Goal: Information Seeking & Learning: Learn about a topic

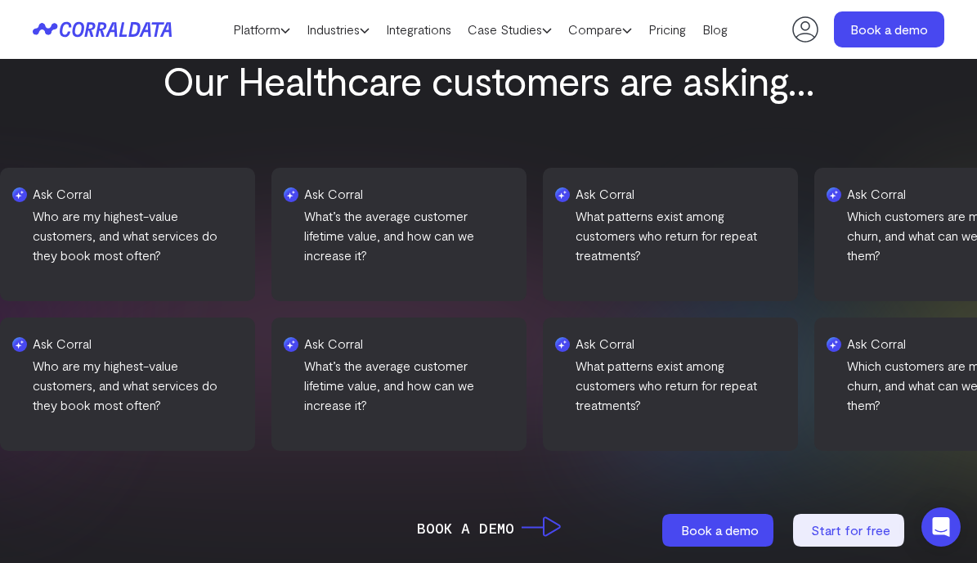
scroll to position [542, 0]
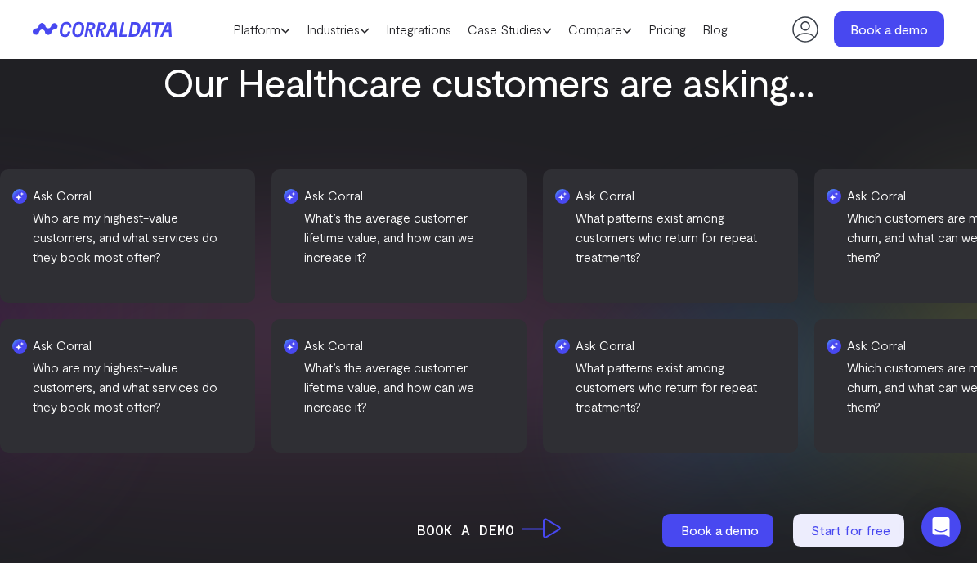
drag, startPoint x: 451, startPoint y: 383, endPoint x: 421, endPoint y: 383, distance: 29.4
click at [258, 383] on p "Who are my highest-value customers, and what services do they book most often?" at bounding box center [155, 386] width 206 height 59
drag, startPoint x: 567, startPoint y: 408, endPoint x: 392, endPoint y: 370, distance: 179.0
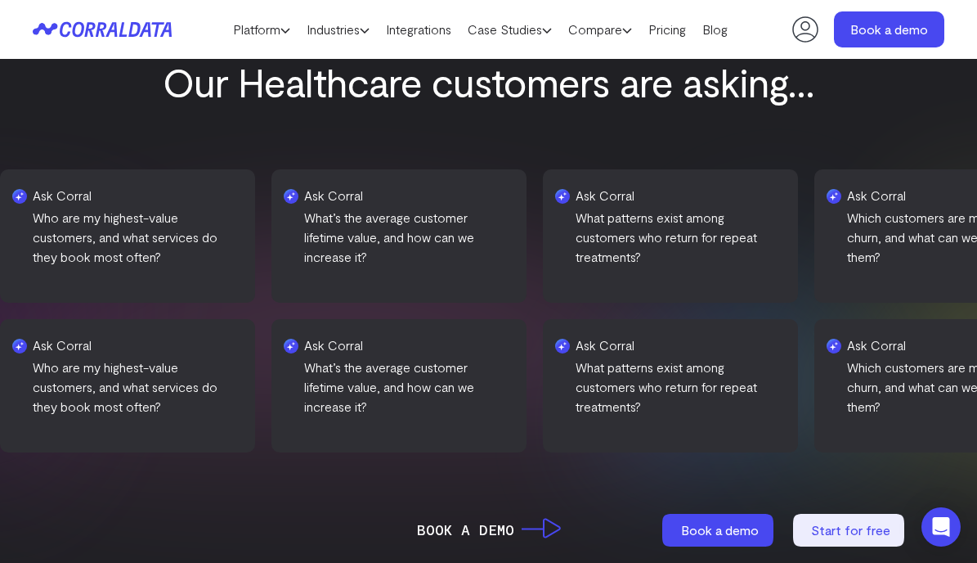
drag, startPoint x: 560, startPoint y: 410, endPoint x: 394, endPoint y: 364, distance: 172.2
copy p "Which marketing channels (email, social media, etc.) drive the most bookings or…"
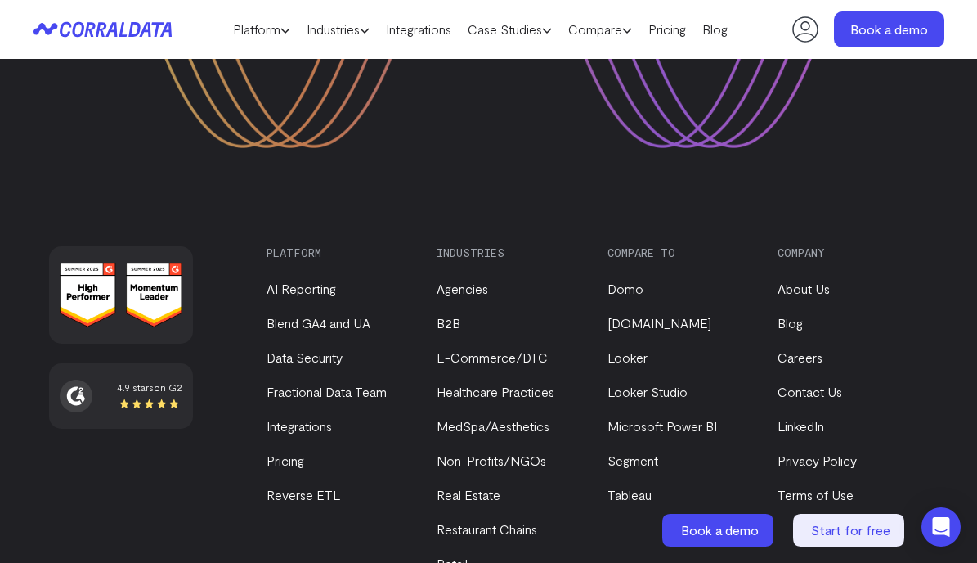
scroll to position [6212, 0]
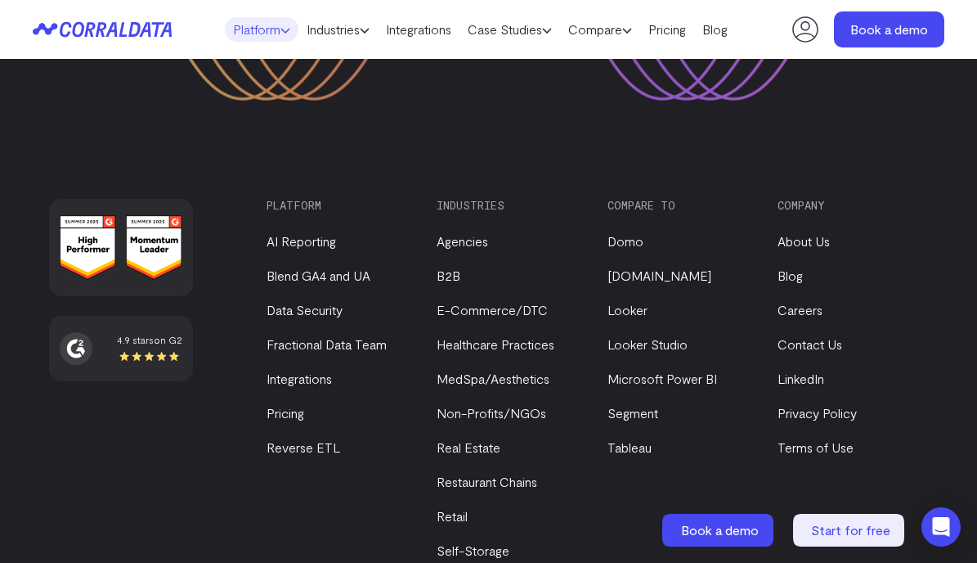
click at [282, 29] on use at bounding box center [285, 31] width 8 height 4
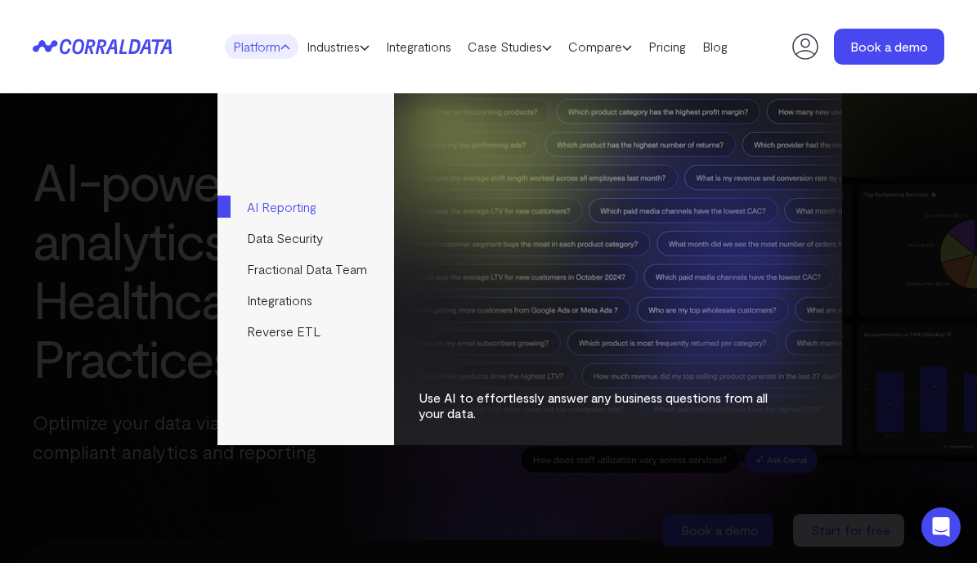
click at [282, 201] on link "AI Reporting" at bounding box center [306, 206] width 176 height 31
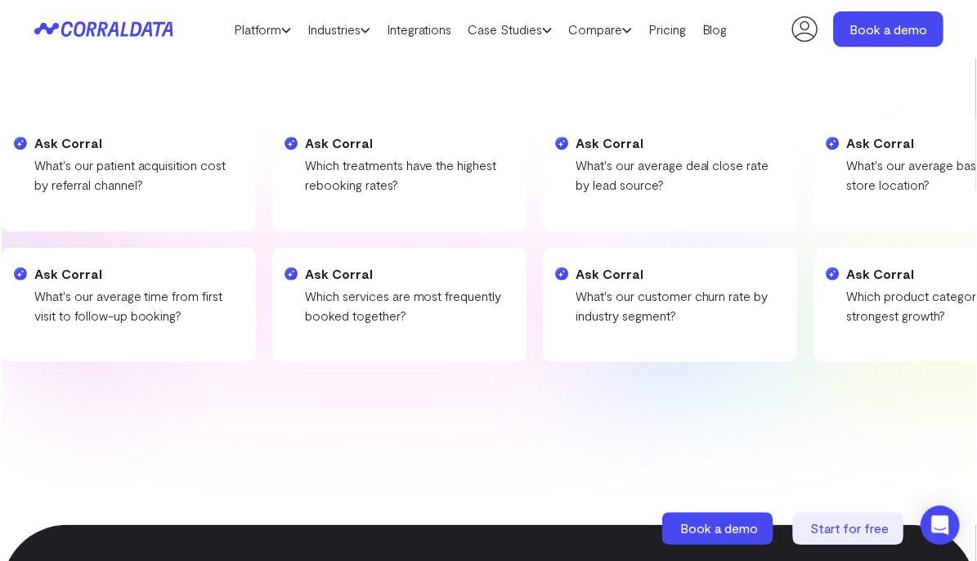
scroll to position [364, 0]
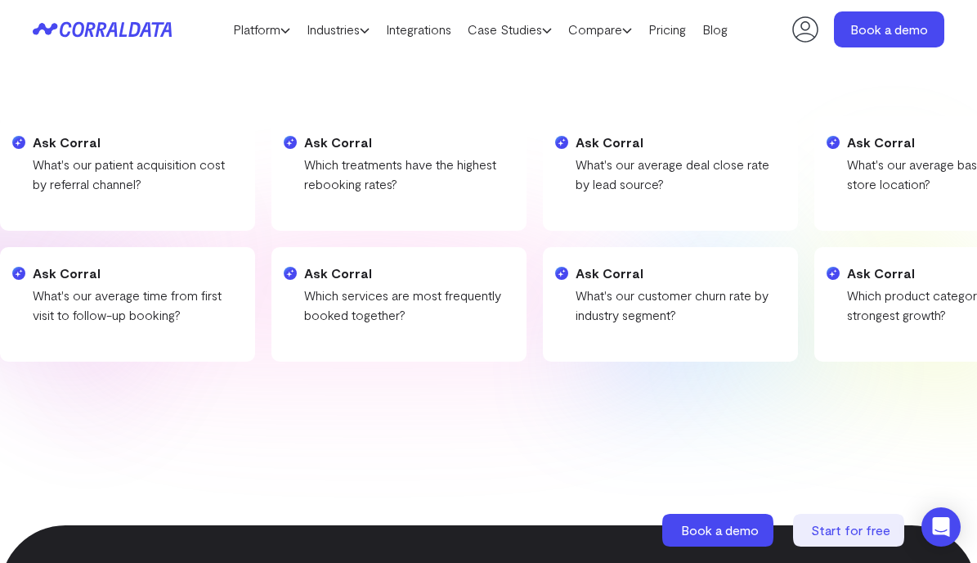
drag, startPoint x: 151, startPoint y: 316, endPoint x: 72, endPoint y: 301, distance: 80.8
drag, startPoint x: 195, startPoint y: 319, endPoint x: 134, endPoint y: 310, distance: 62.0
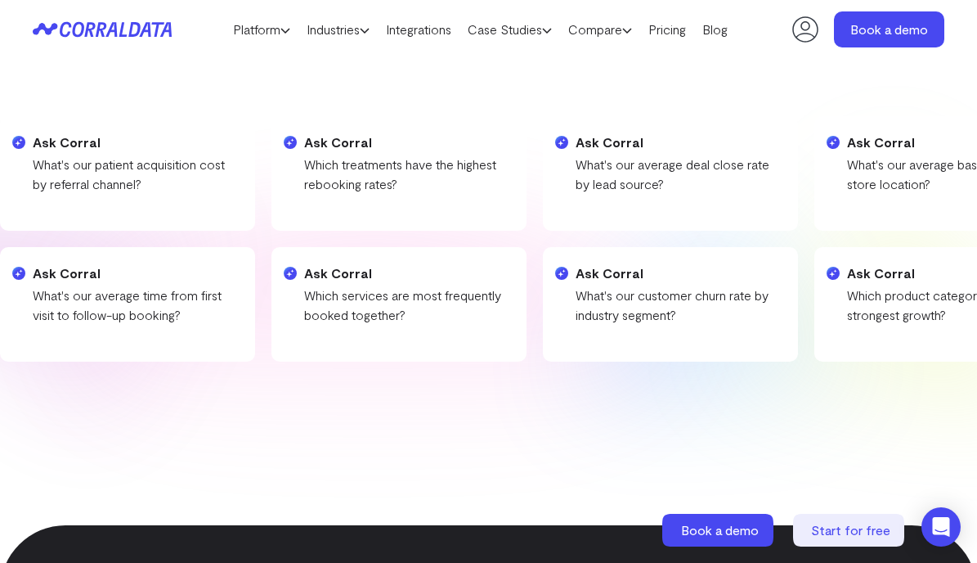
drag, startPoint x: 237, startPoint y: 313, endPoint x: 169, endPoint y: 299, distance: 69.3
copy div "Ask Corral What's the ROI on our social media [PERSON_NAME]?"
drag, startPoint x: 576, startPoint y: 316, endPoint x: 564, endPoint y: 314, distance: 11.7
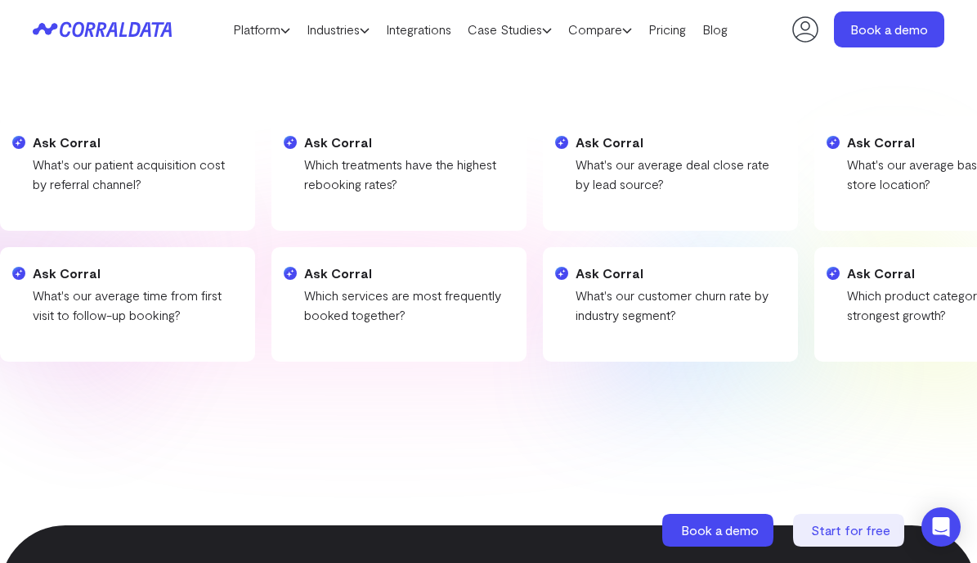
drag, startPoint x: 527, startPoint y: 295, endPoint x: 621, endPoint y: 306, distance: 95.4
drag, startPoint x: 590, startPoint y: 295, endPoint x: 693, endPoint y: 317, distance: 105.4
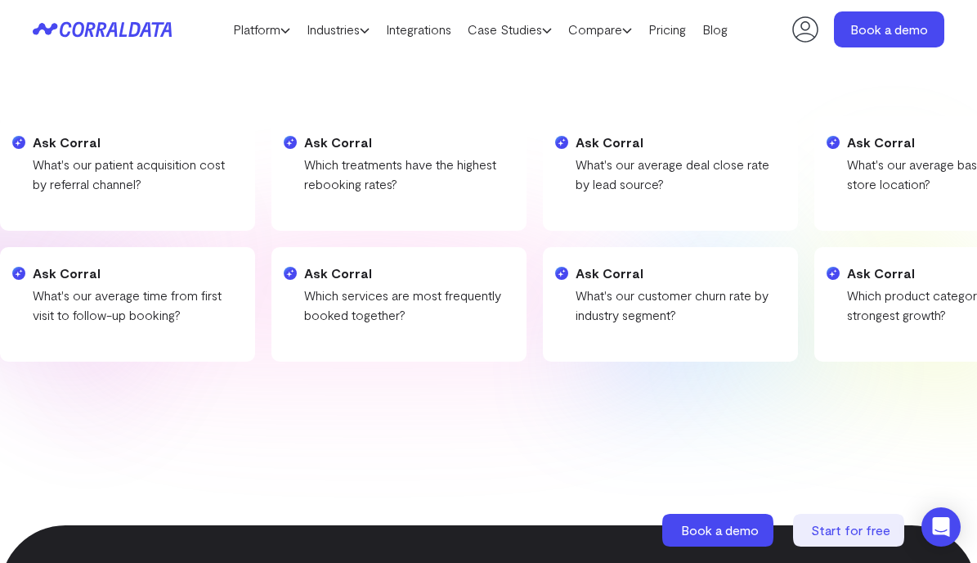
copy p "hat's the ROI on our social media [PERSON_NAME]?"
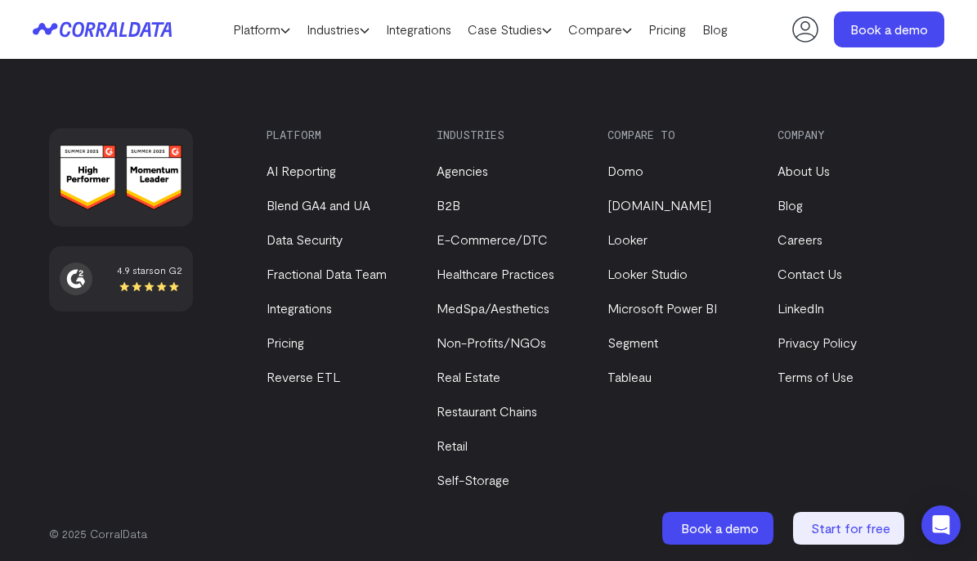
scroll to position [7923, 0]
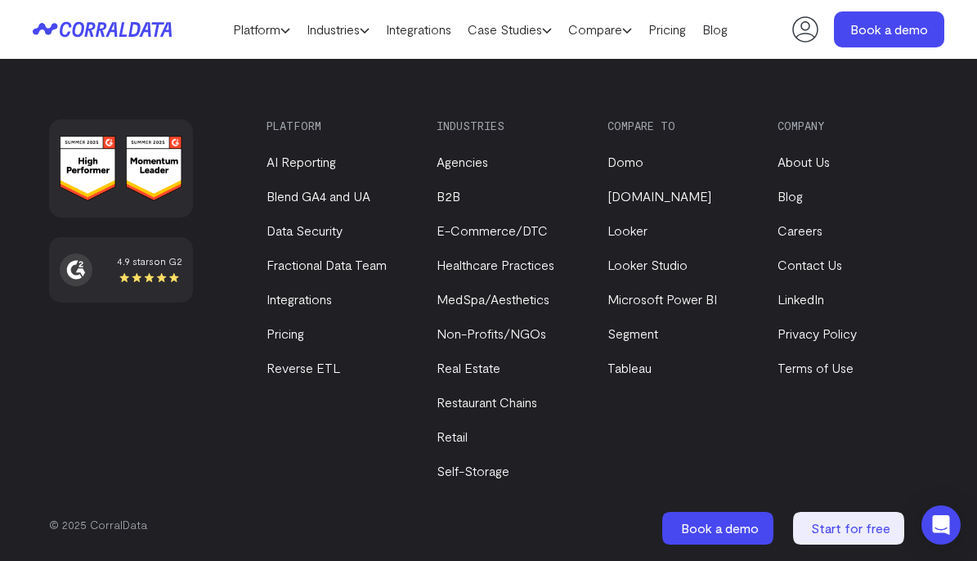
click at [148, 27] on icon at bounding box center [144, 29] width 11 height 15
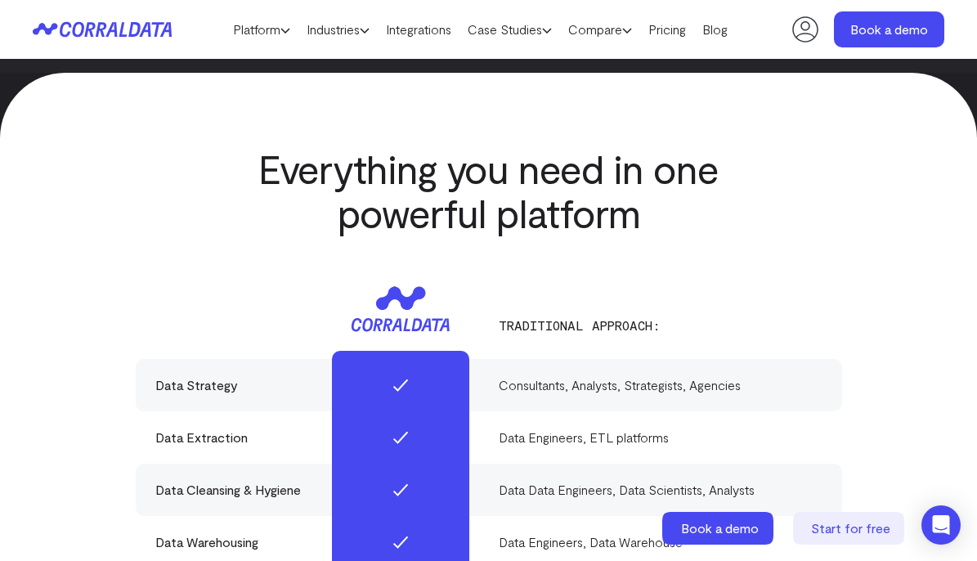
scroll to position [4146, 0]
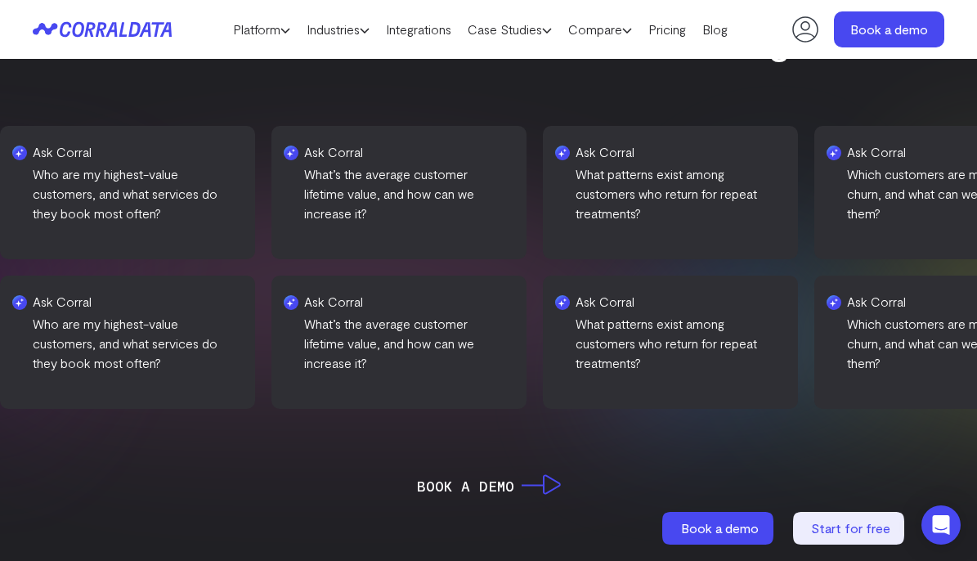
scroll to position [588, 0]
